Goal: Task Accomplishment & Management: Manage account settings

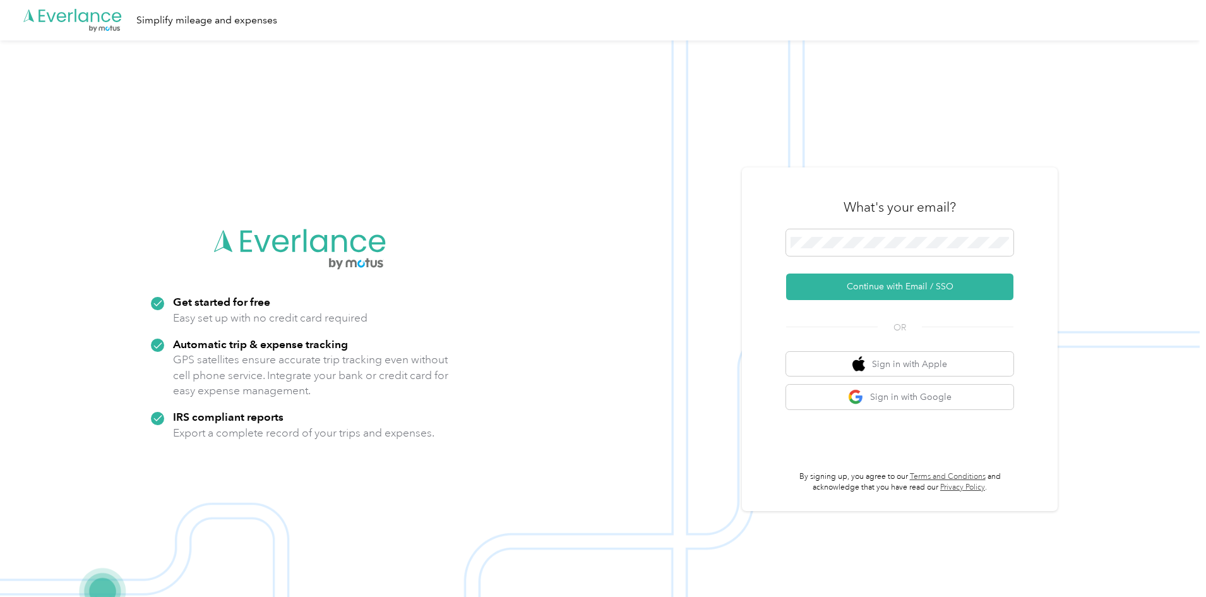
click at [863, 213] on h3 "What's your email?" at bounding box center [900, 207] width 112 height 18
click at [850, 233] on span at bounding box center [899, 242] width 227 height 27
click at [868, 305] on div "What's your email? Continue with Email / SSO OR Sign in with Apple Sign in with…" at bounding box center [899, 339] width 227 height 308
click at [866, 291] on button "Continue with Email / SSO" at bounding box center [899, 286] width 227 height 27
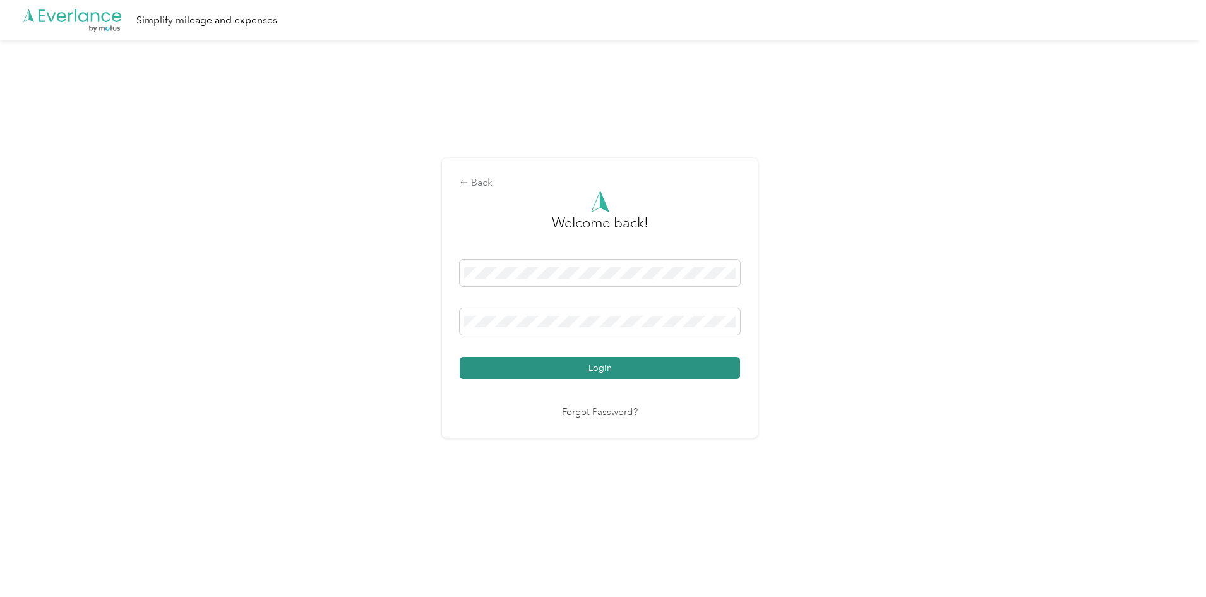
click at [621, 367] on button "Login" at bounding box center [600, 368] width 280 height 22
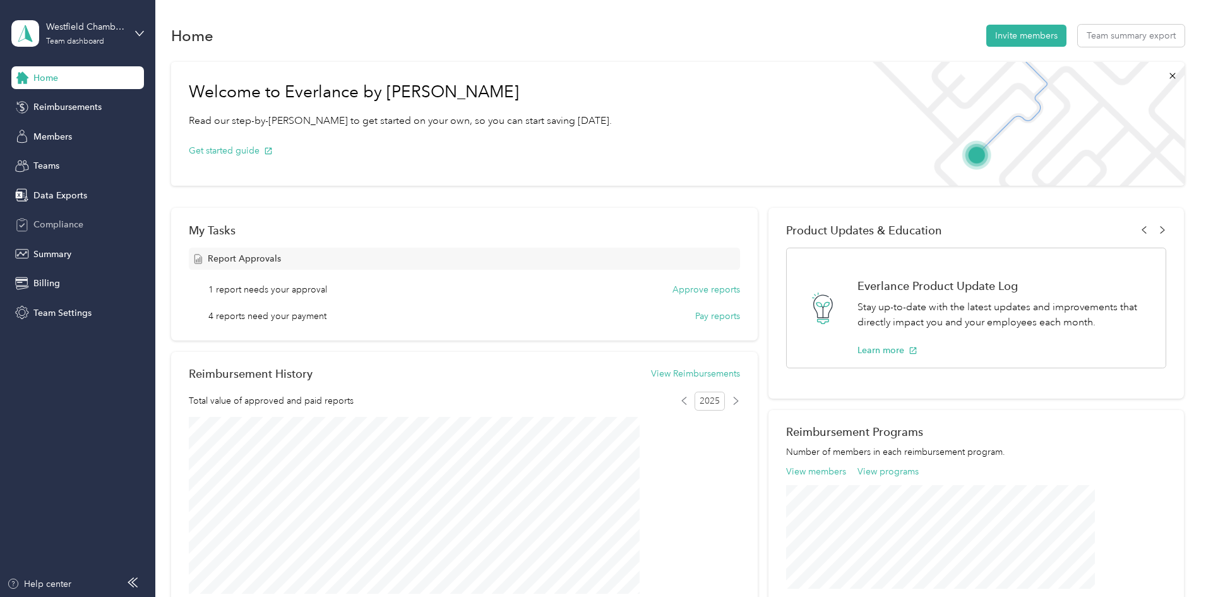
click at [88, 229] on div "Compliance" at bounding box center [77, 224] width 133 height 23
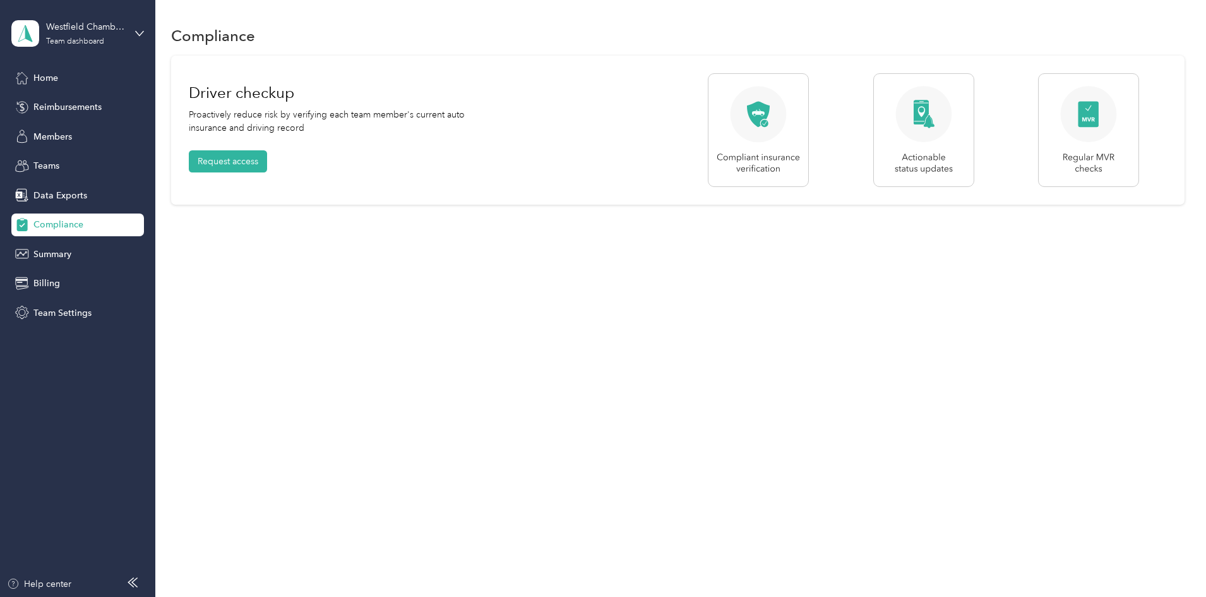
click at [63, 266] on div "Home Reimbursements Members Teams Data Exports Compliance Summary Billing Team …" at bounding box center [77, 195] width 133 height 258
click at [63, 257] on span "Summary" at bounding box center [52, 254] width 38 height 13
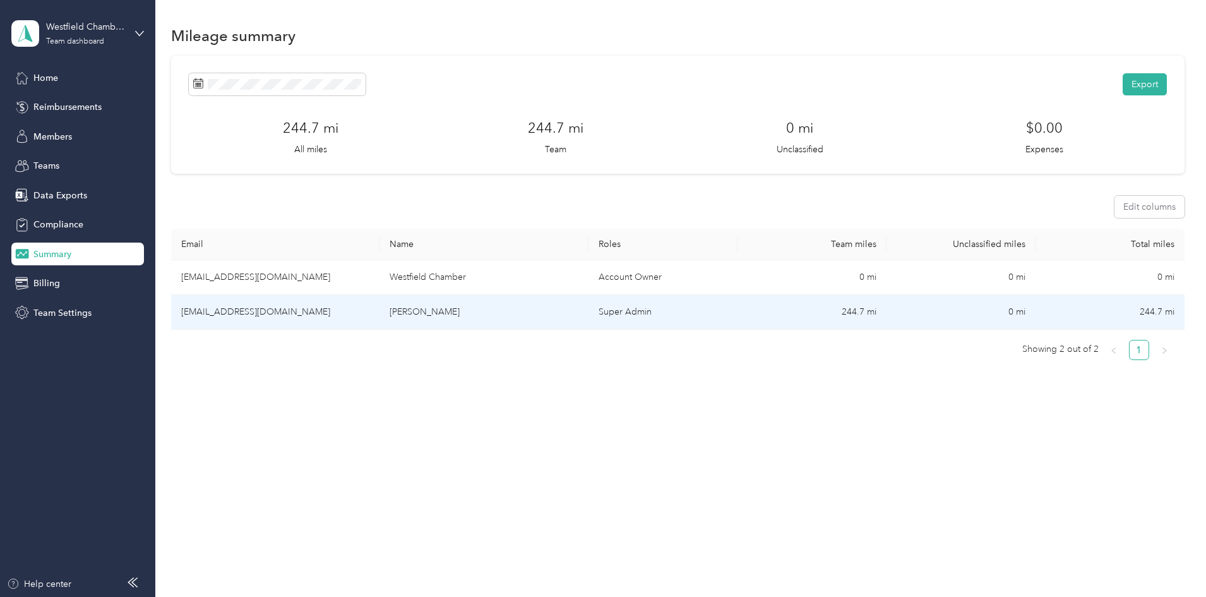
click at [743, 319] on td "244.7 mi" at bounding box center [812, 312] width 149 height 35
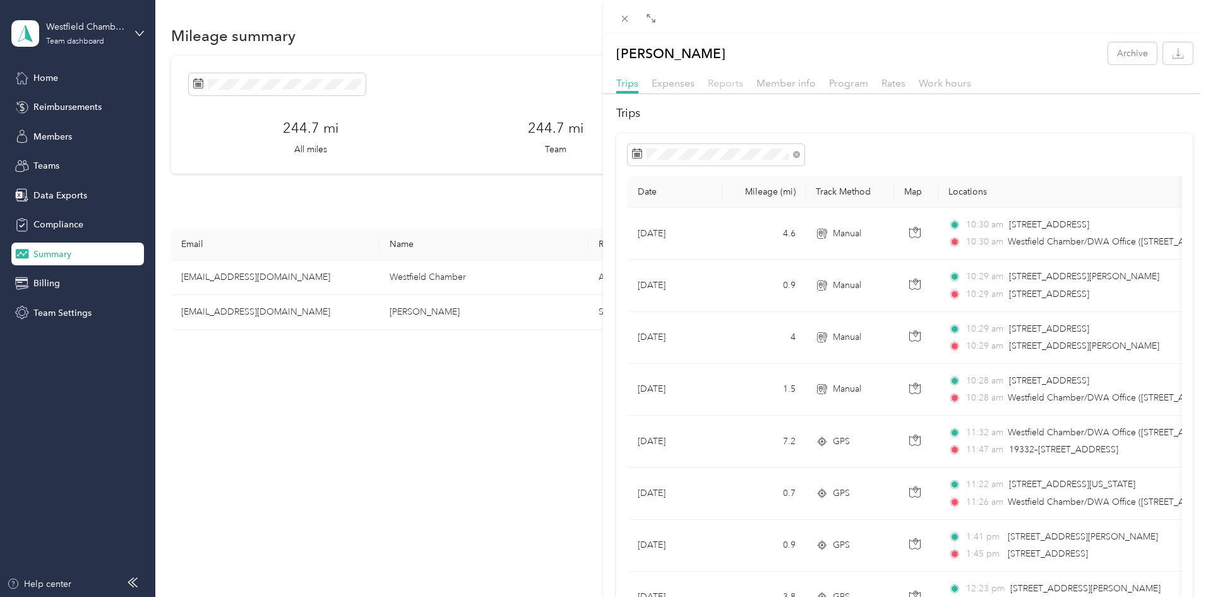
click at [723, 84] on span "Reports" at bounding box center [725, 83] width 35 height 12
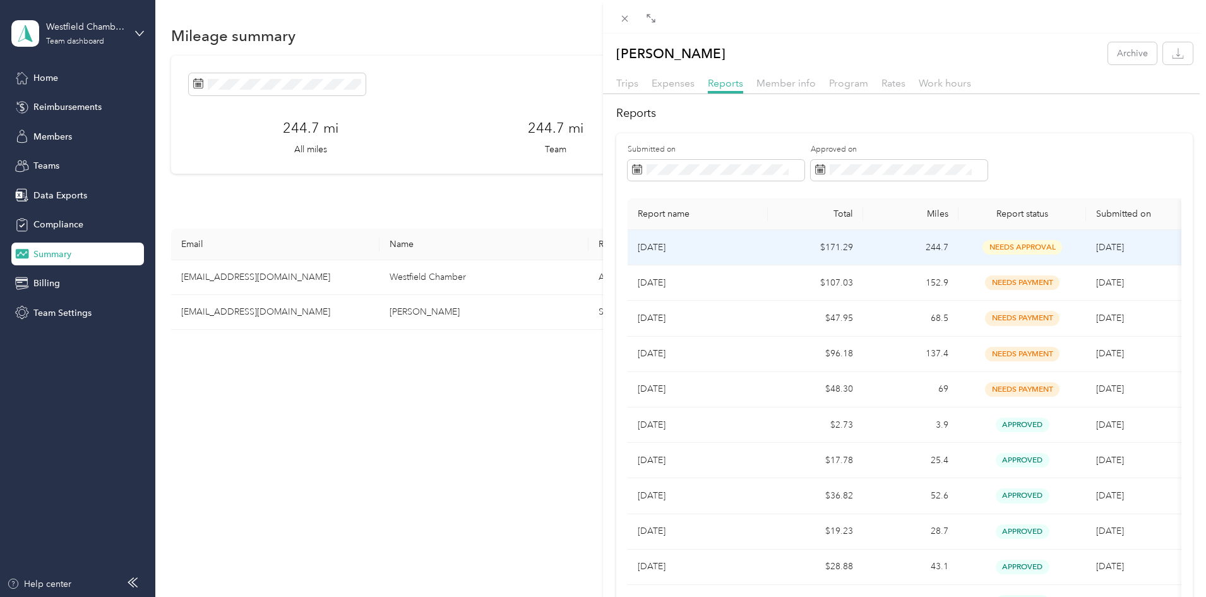
click at [743, 251] on p "[DATE]" at bounding box center [698, 248] width 120 height 14
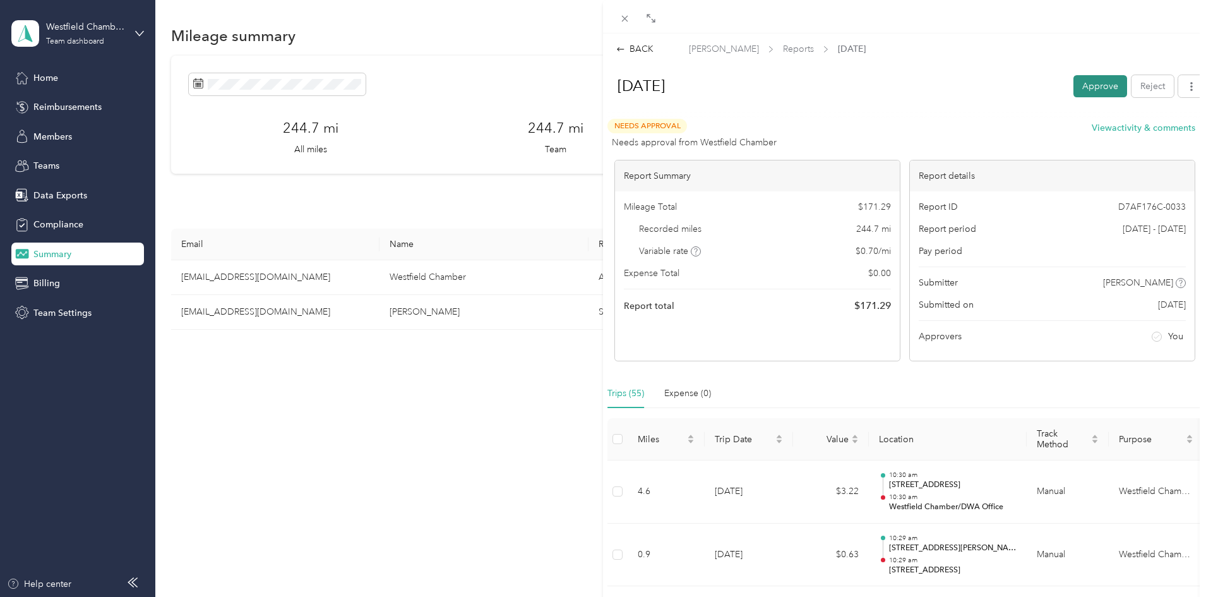
click at [1090, 83] on button "Approve" at bounding box center [1101, 86] width 54 height 22
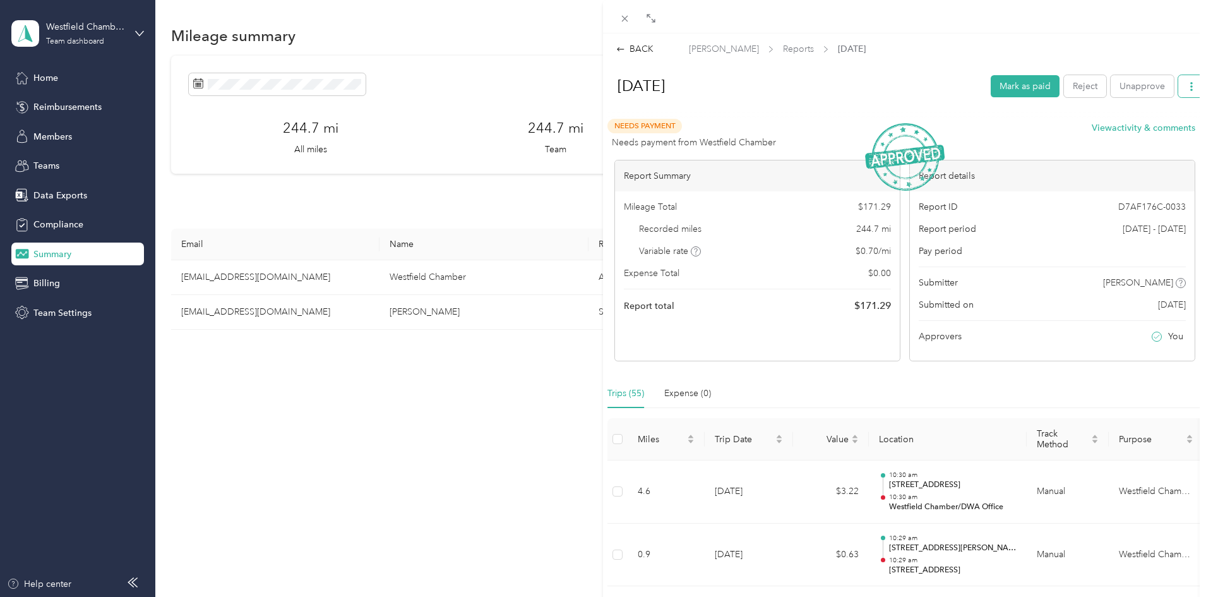
click at [1187, 87] on icon "button" at bounding box center [1191, 86] width 9 height 9
click at [1154, 133] on span "Download" at bounding box center [1146, 132] width 42 height 13
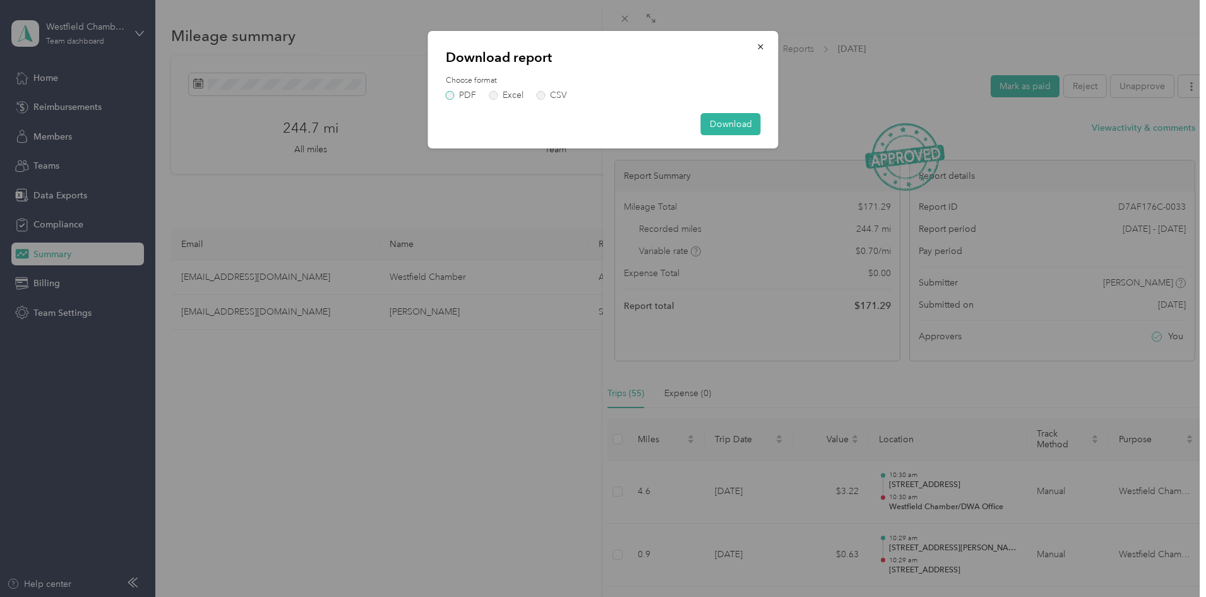
click at [450, 93] on label "PDF" at bounding box center [461, 95] width 30 height 9
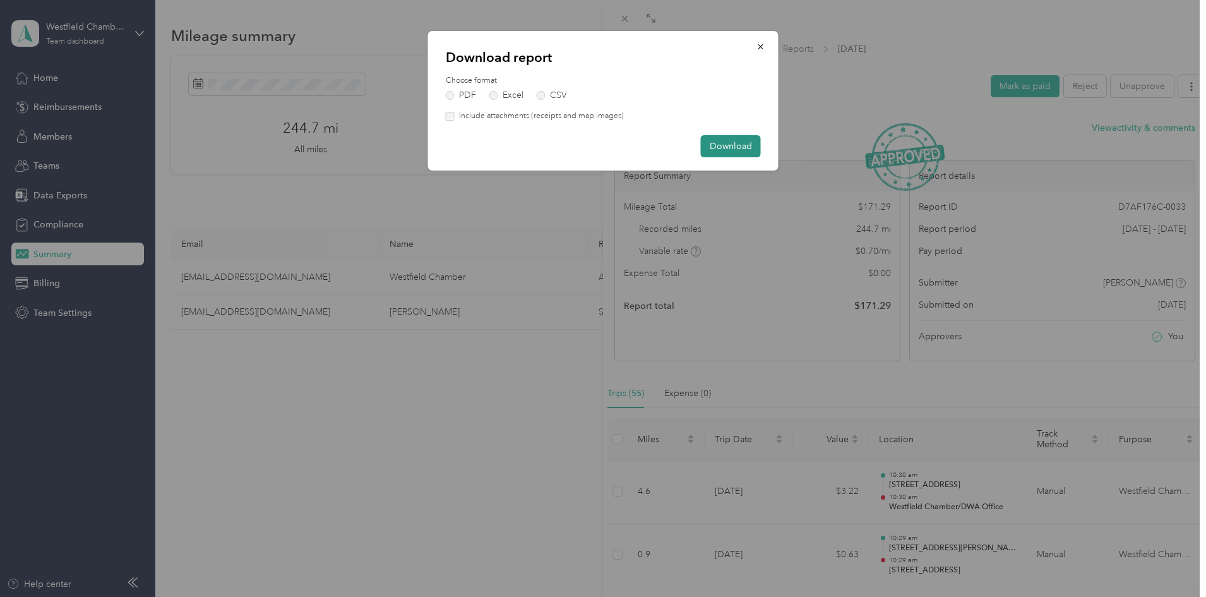
click at [730, 143] on button "Download" at bounding box center [731, 146] width 60 height 22
